Goal: Transaction & Acquisition: Purchase product/service

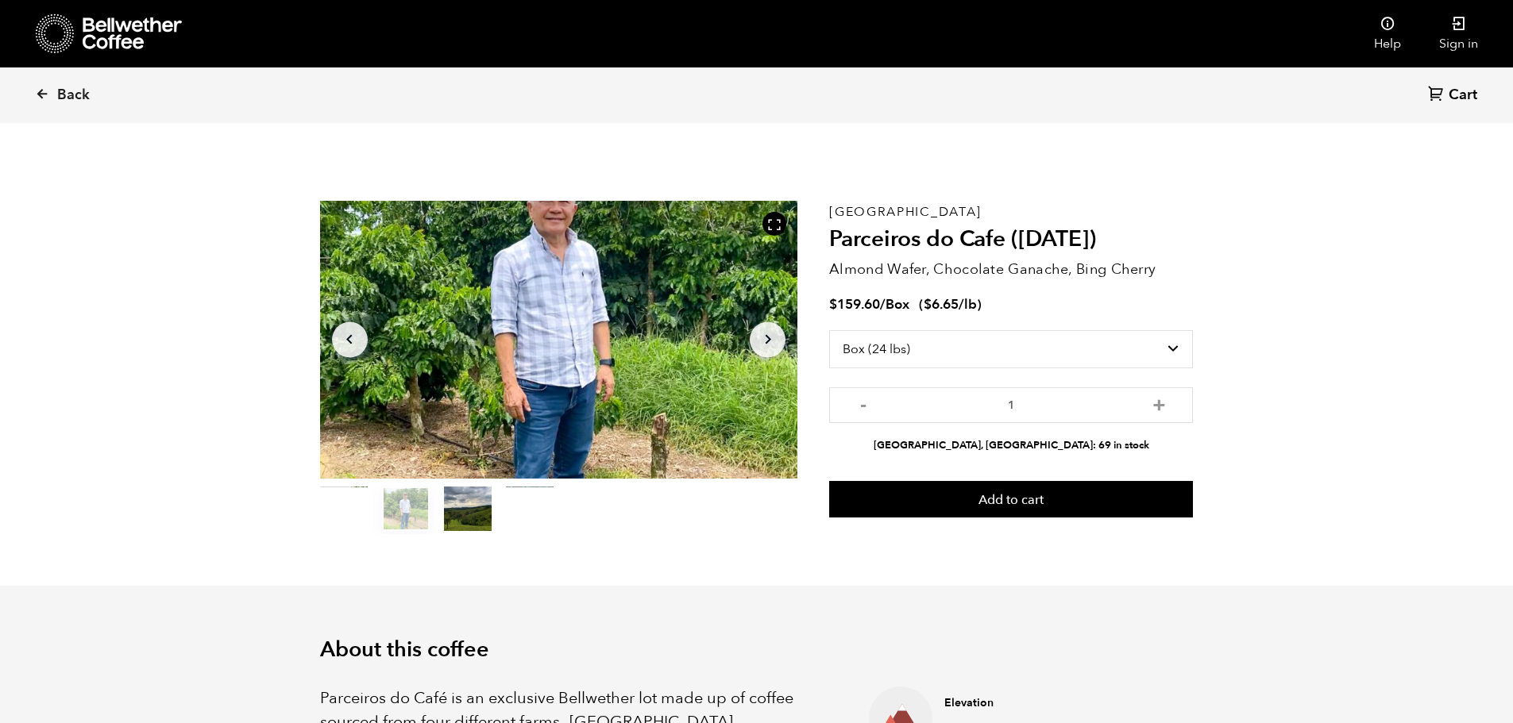
select select "box"
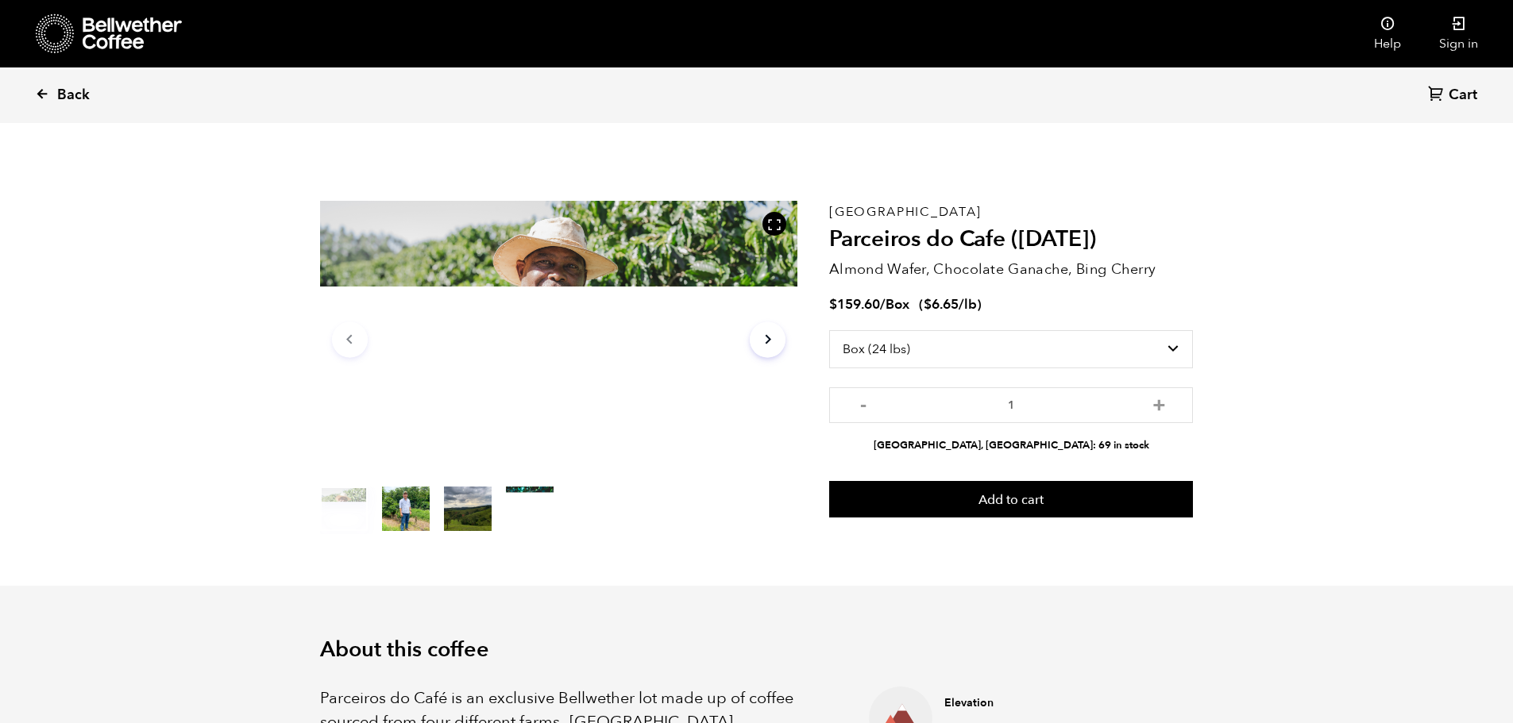
click at [71, 90] on span "Back" at bounding box center [73, 95] width 33 height 19
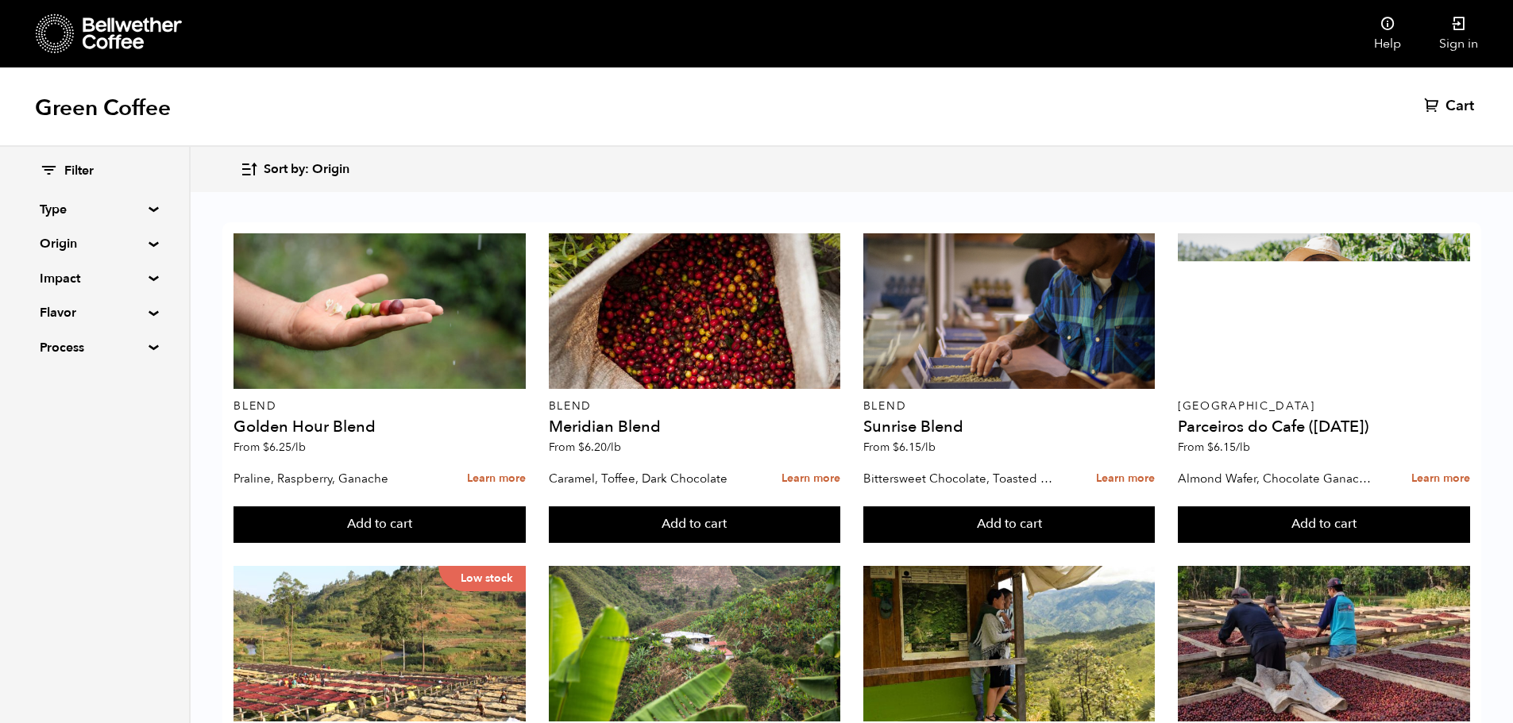
click at [143, 347] on summary "Process" at bounding box center [95, 347] width 110 height 19
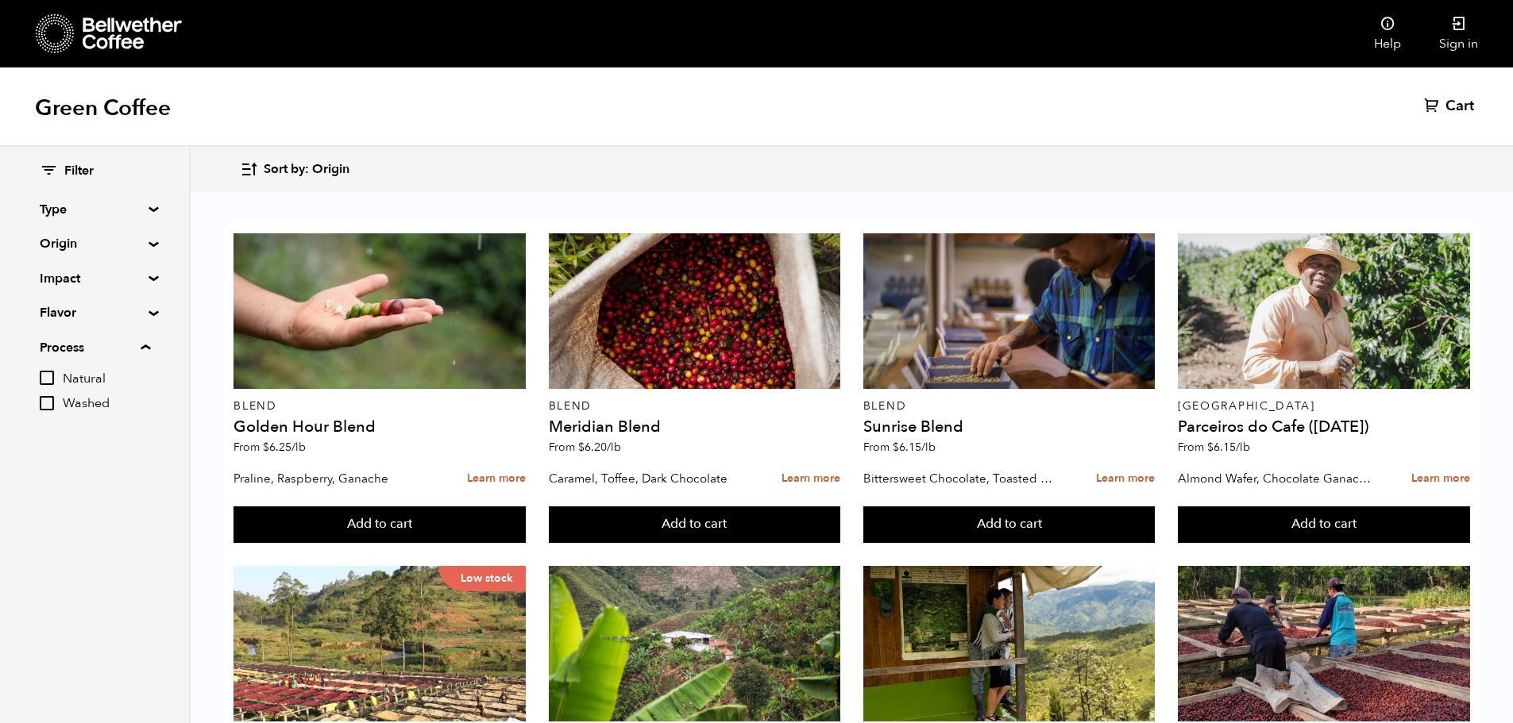
click at [143, 347] on summary "Process" at bounding box center [95, 347] width 110 height 19
click at [149, 206] on summary "Type" at bounding box center [95, 209] width 110 height 19
click at [148, 208] on summary "Type" at bounding box center [95, 209] width 110 height 19
click at [148, 207] on summary "Type" at bounding box center [95, 209] width 110 height 19
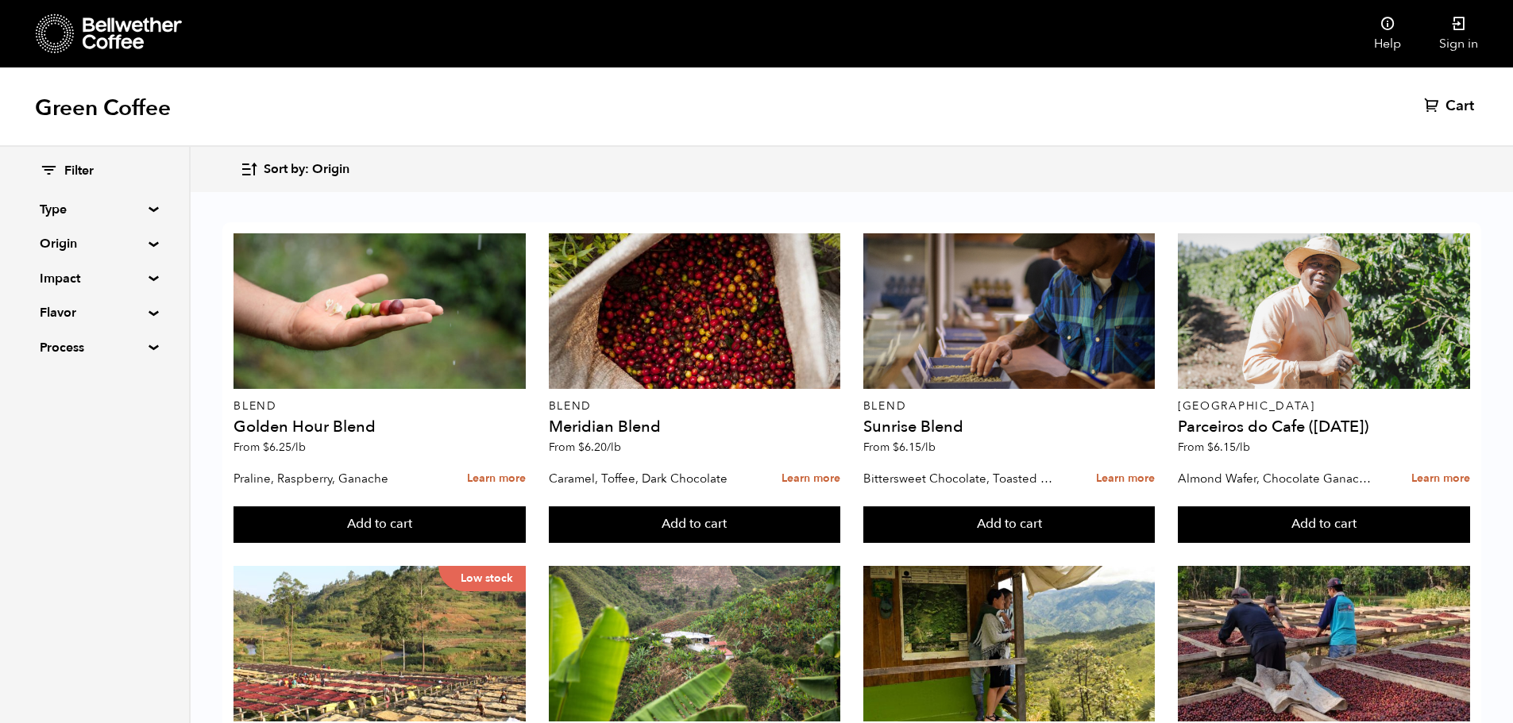
click at [148, 207] on summary "Type" at bounding box center [95, 209] width 110 height 19
click at [48, 264] on input "Single Origin" at bounding box center [47, 265] width 14 height 14
checkbox input "true"
